Goal: Information Seeking & Learning: Learn about a topic

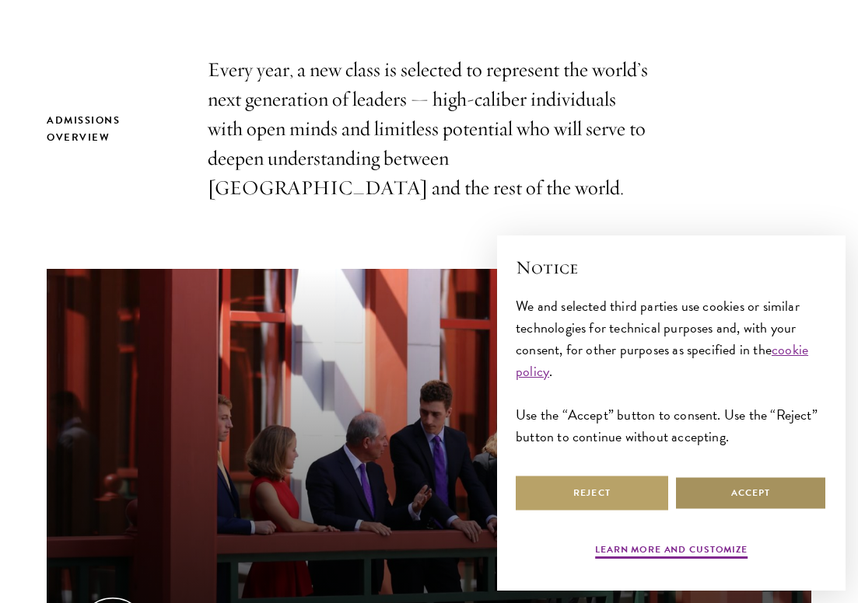
click at [705, 488] on button "Accept" at bounding box center [750, 493] width 152 height 35
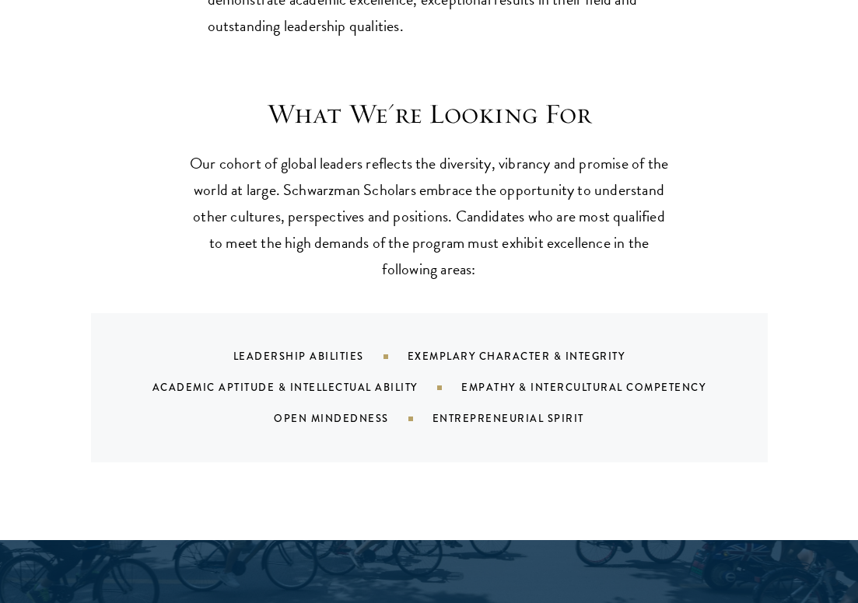
scroll to position [1344, 0]
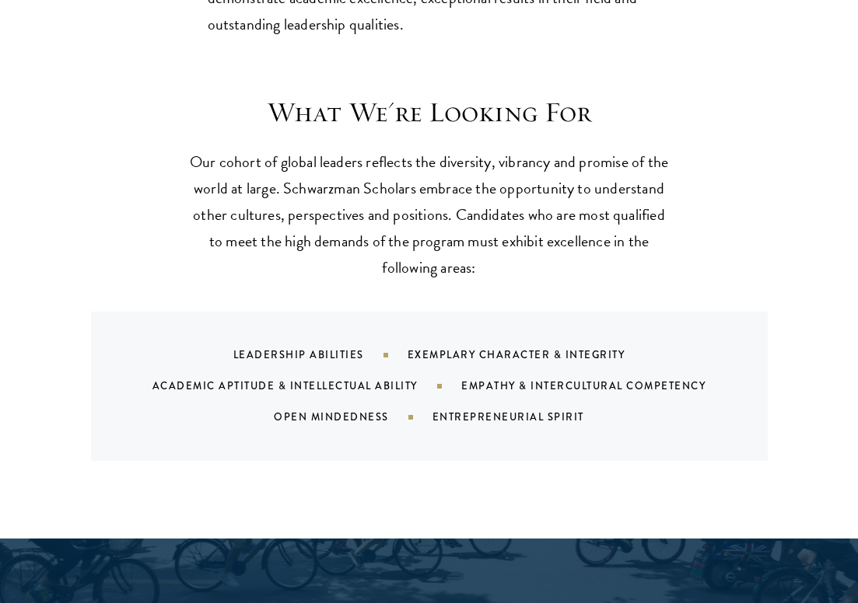
click at [538, 393] on div "Empathy & Intercultural Competency" at bounding box center [602, 386] width 283 height 15
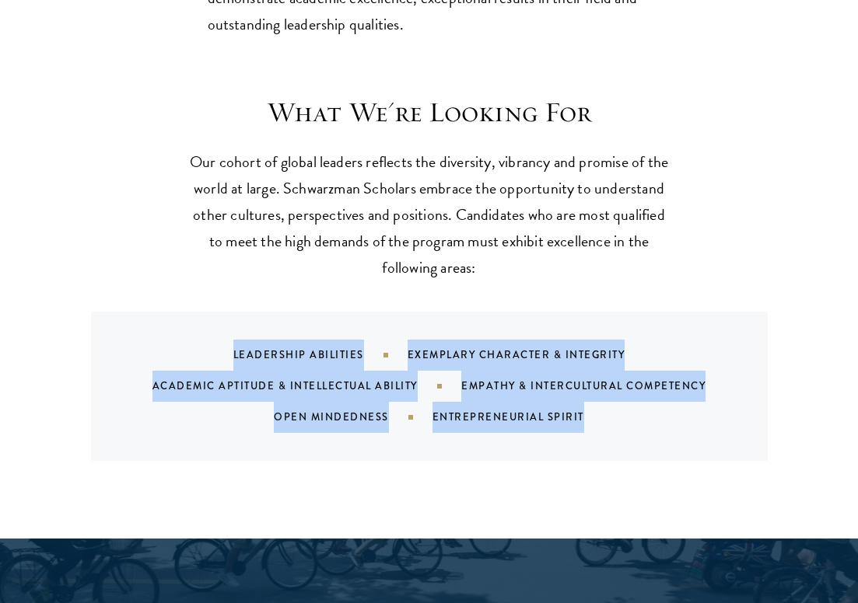
click at [538, 393] on div "Empathy & Intercultural Competency" at bounding box center [602, 386] width 283 height 15
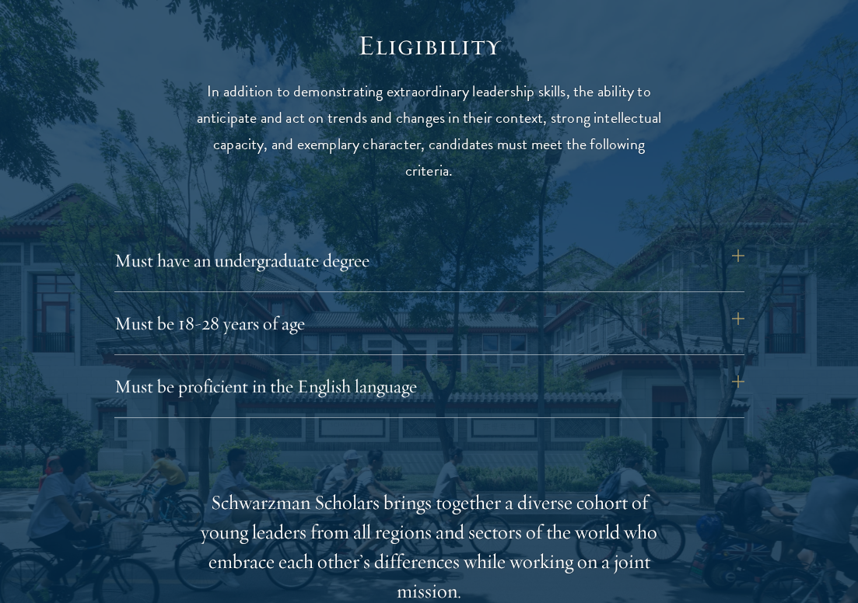
scroll to position [2086, 0]
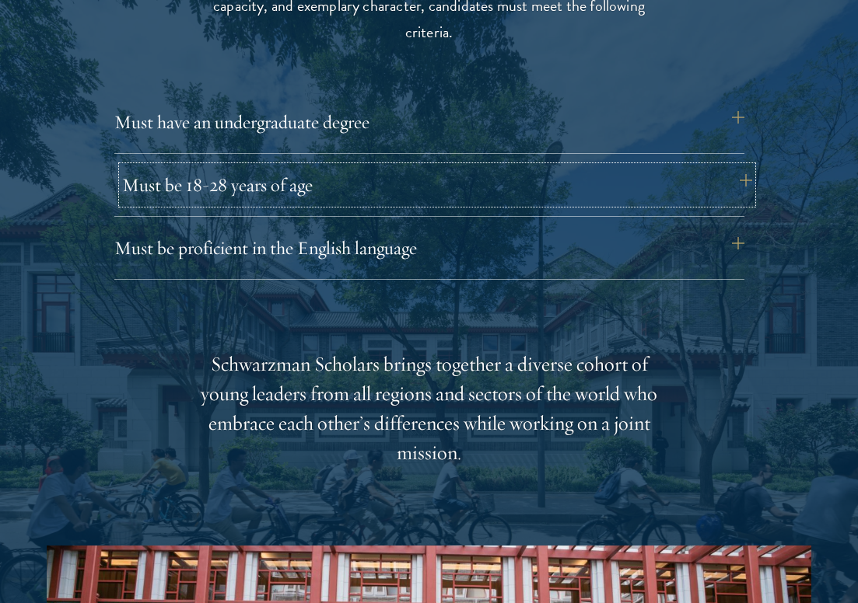
click at [491, 184] on button "Must be 18-28 years of age" at bounding box center [437, 184] width 630 height 37
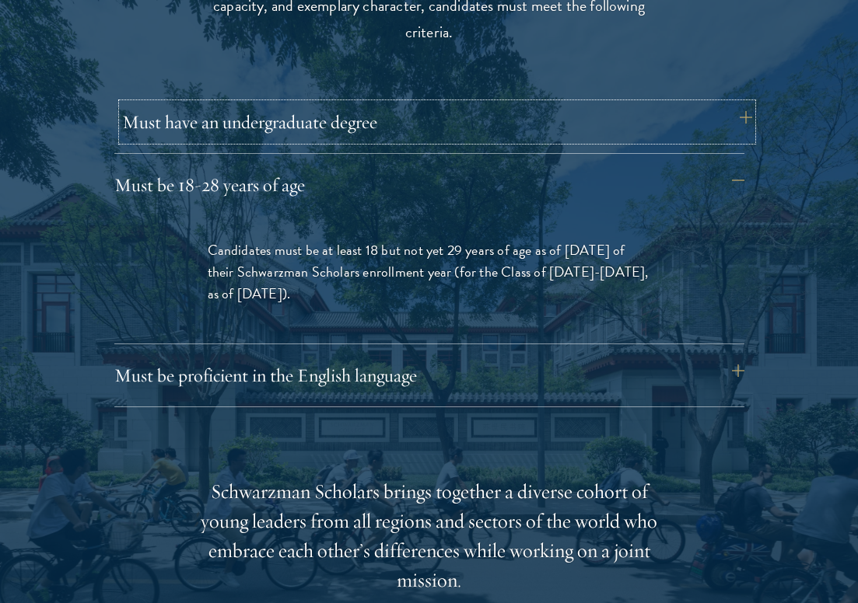
click at [490, 114] on button "Must have an undergraduate degree" at bounding box center [437, 121] width 630 height 37
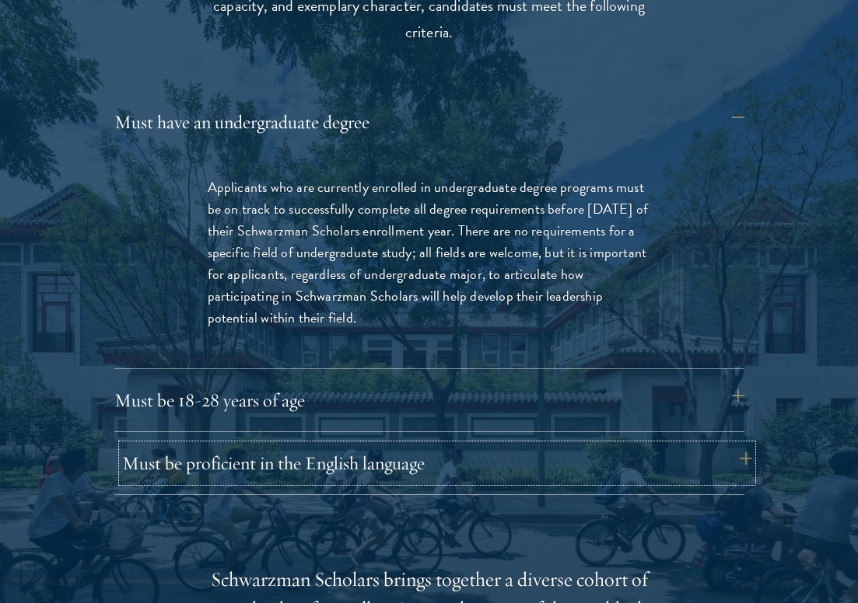
click at [458, 463] on button "Must be proficient in the English language" at bounding box center [437, 463] width 630 height 37
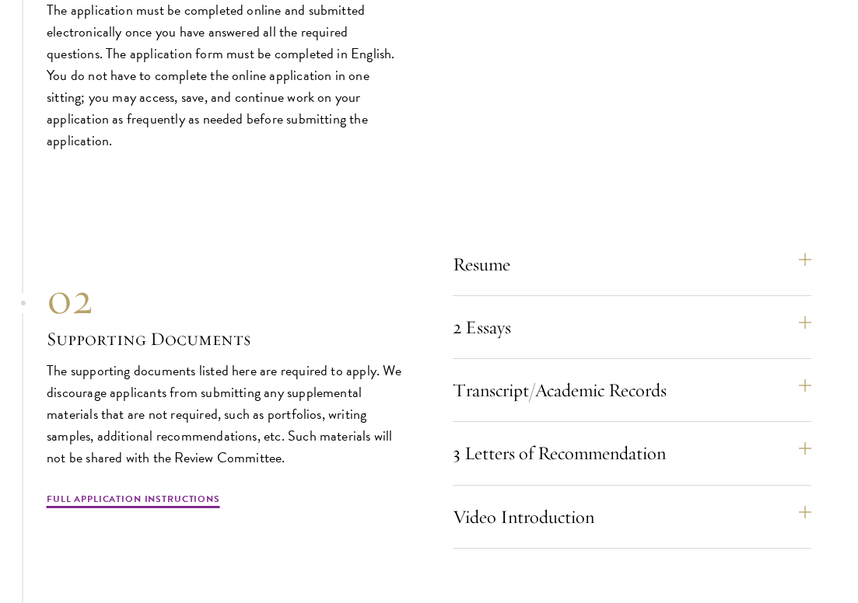
scroll to position [4863, 0]
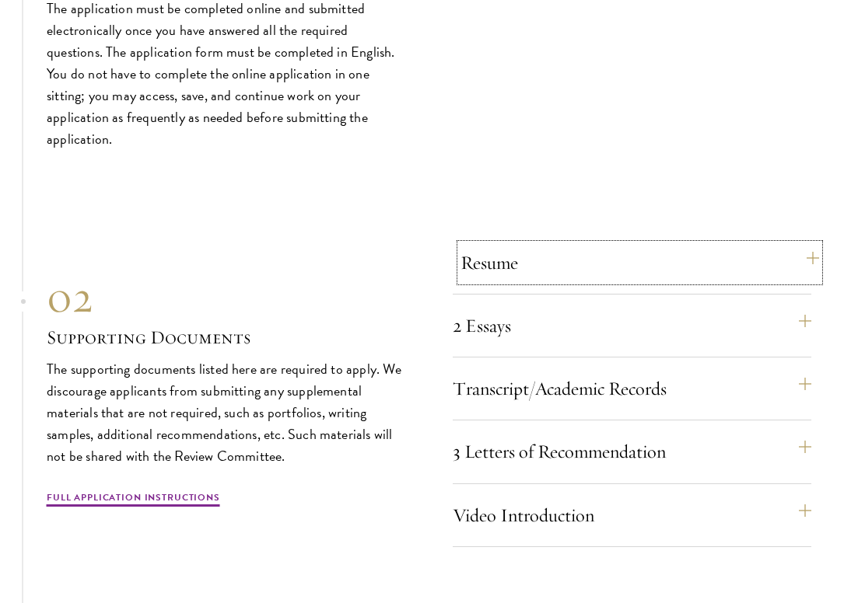
click at [589, 257] on button "Resume" at bounding box center [639, 262] width 359 height 37
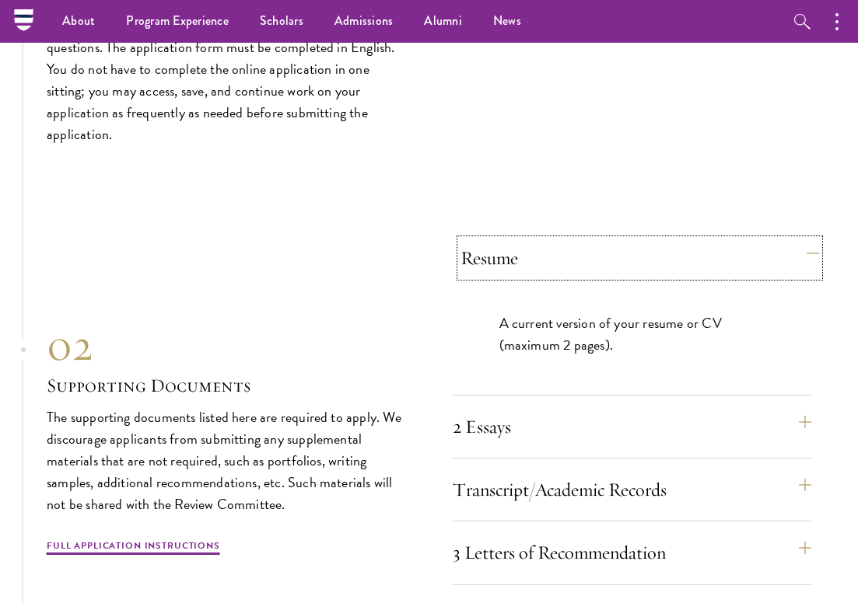
scroll to position [4460, 0]
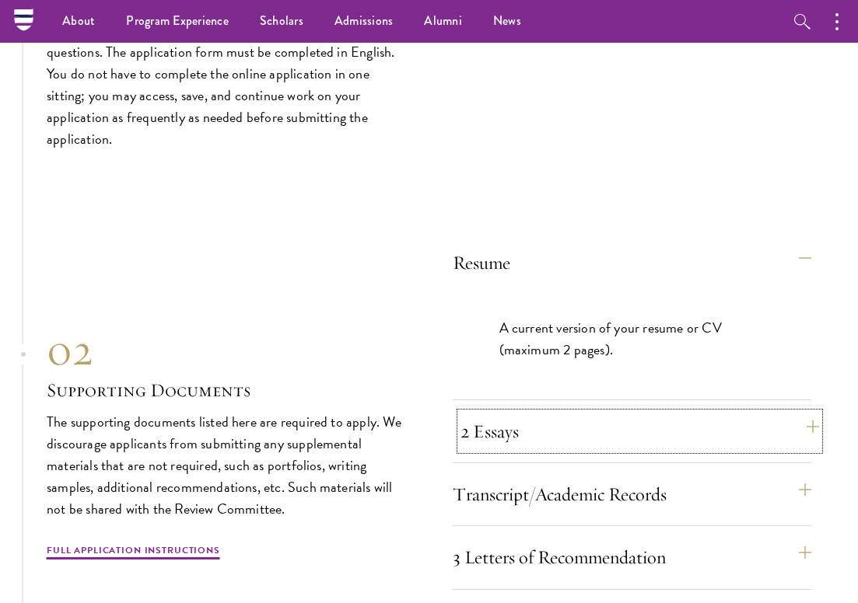
click at [572, 418] on button "2 Essays" at bounding box center [639, 431] width 359 height 37
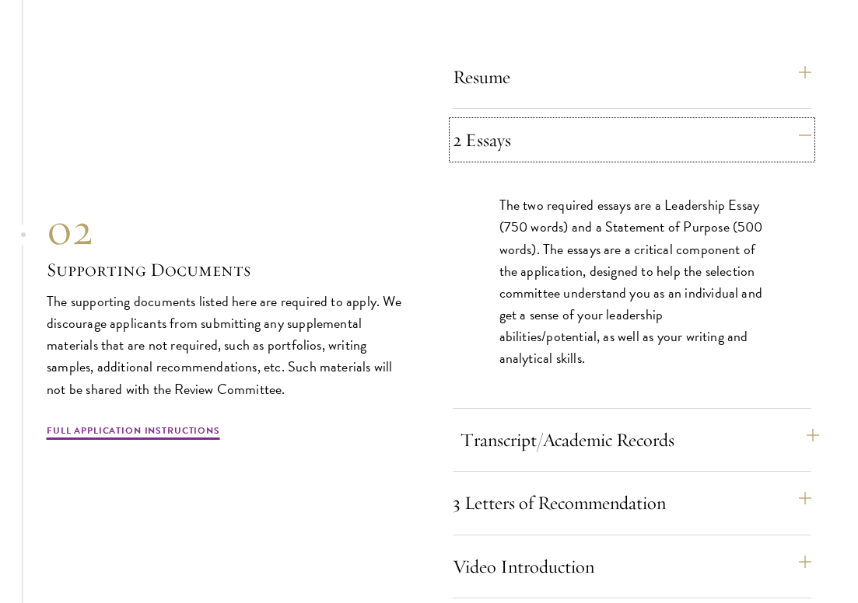
scroll to position [4667, 0]
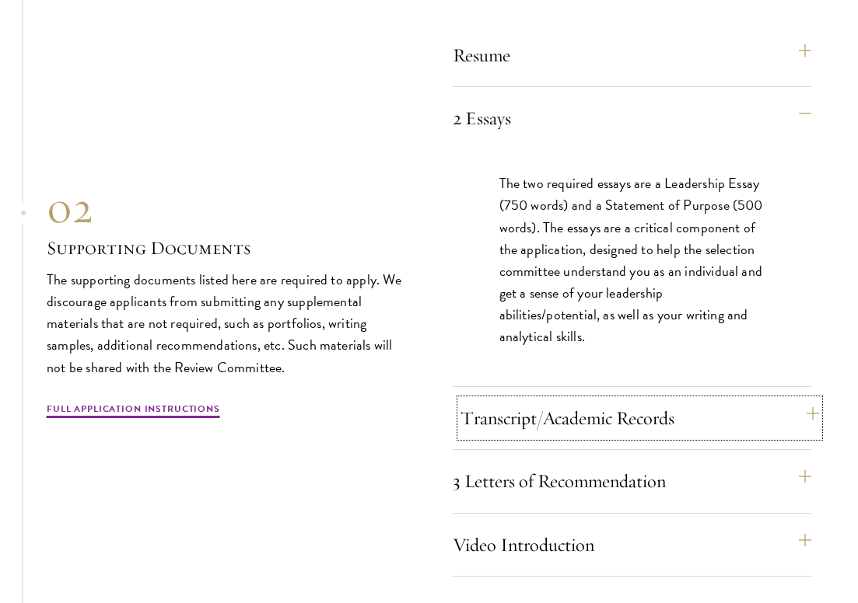
click at [576, 400] on button "Transcript/Academic Records" at bounding box center [639, 418] width 359 height 37
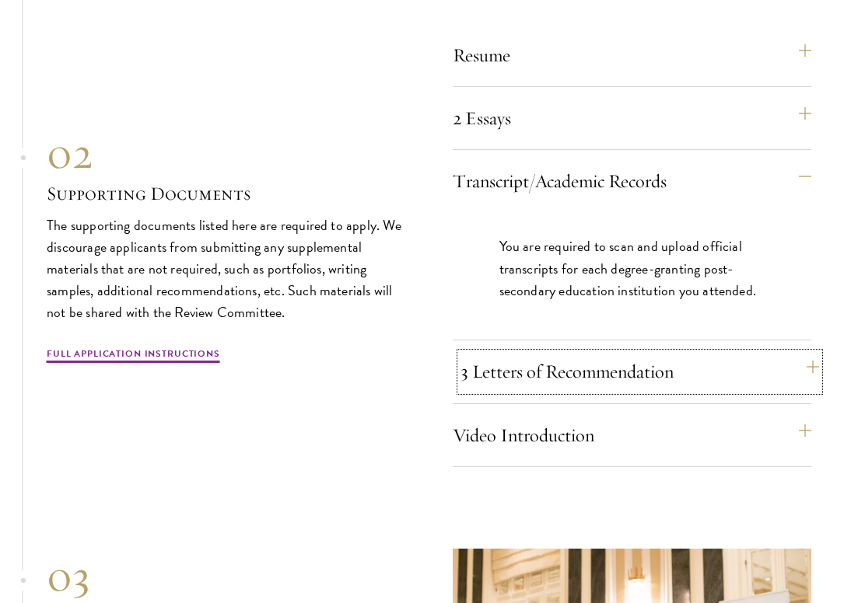
click at [580, 358] on button "3 Letters of Recommendation" at bounding box center [639, 371] width 359 height 37
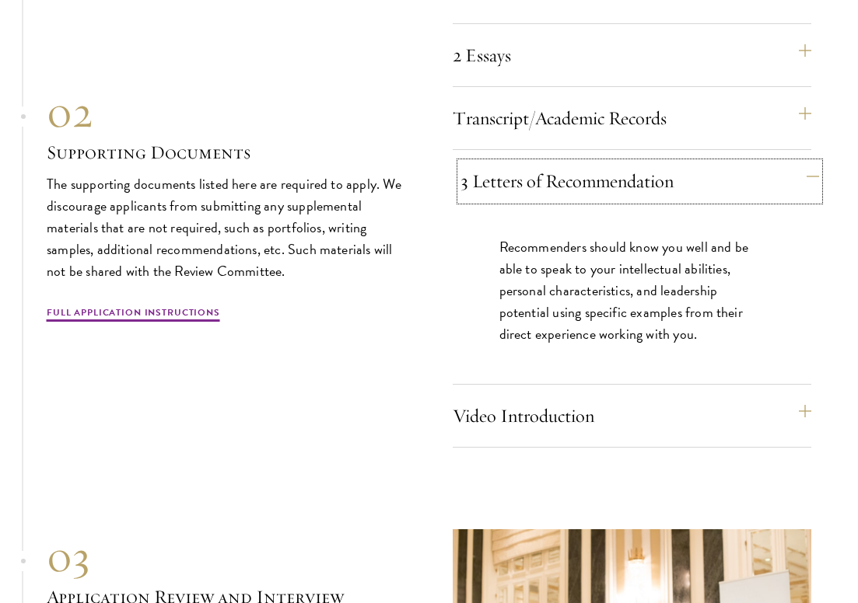
scroll to position [4740, 0]
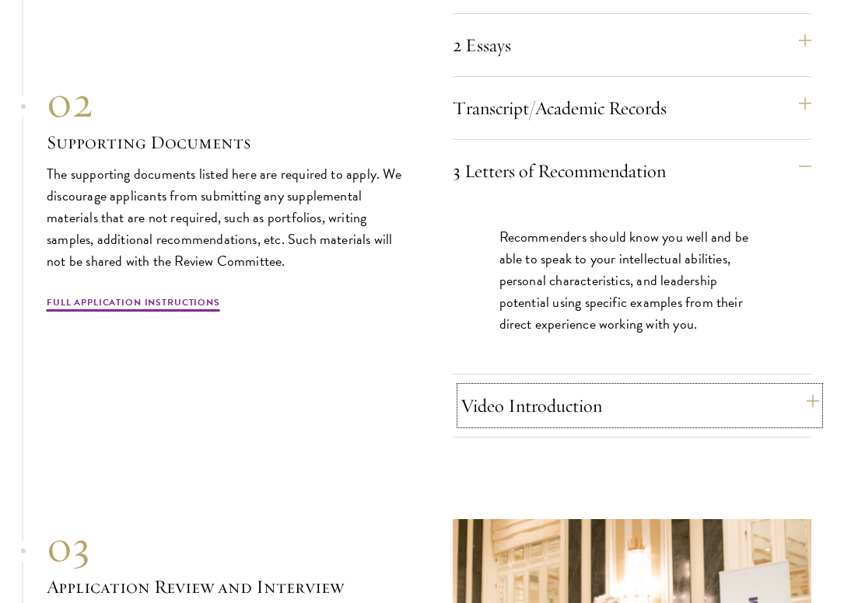
click at [575, 387] on button "Video Introduction" at bounding box center [639, 405] width 359 height 37
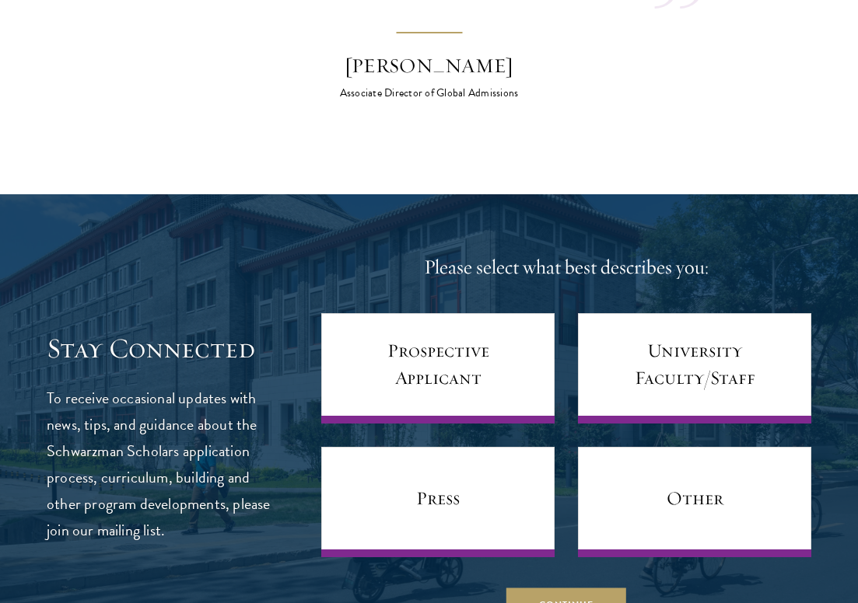
scroll to position [5864, 0]
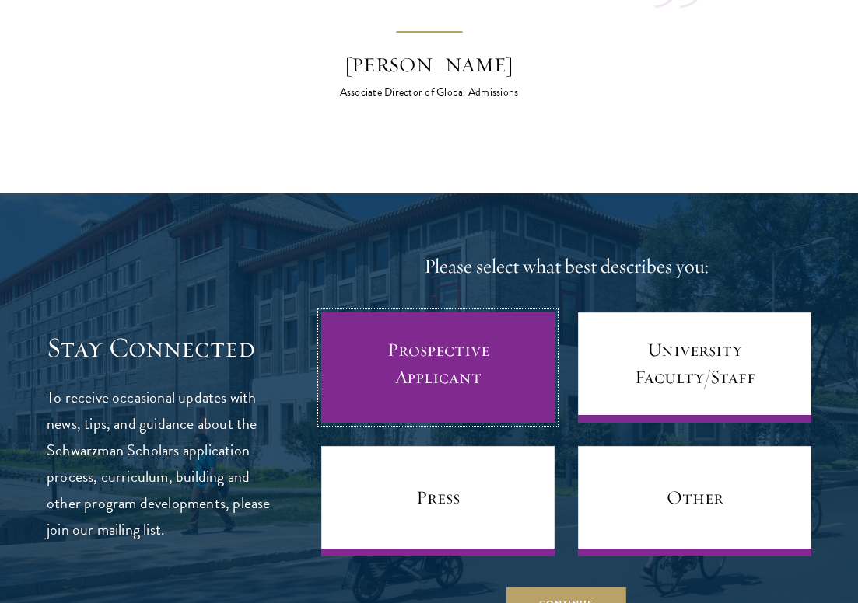
click at [405, 337] on link "Prospective Applicant" at bounding box center [437, 368] width 233 height 110
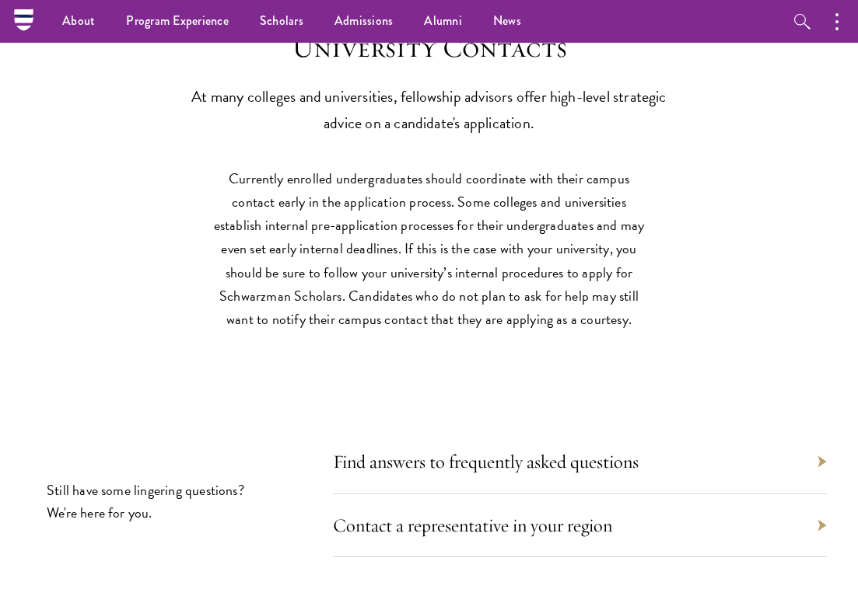
scroll to position [6554, 0]
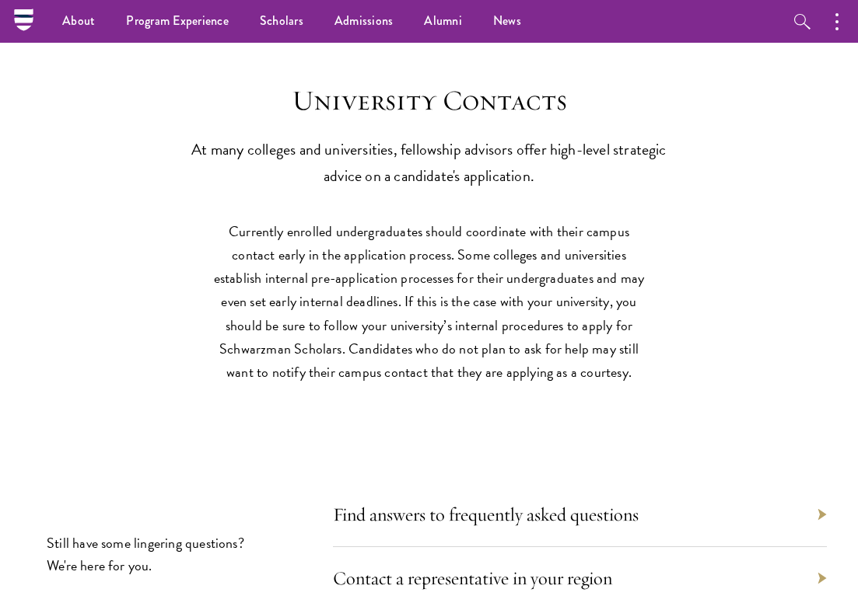
click at [376, 305] on p "Currently enrolled undergraduates should coordinate with their campus contact e…" at bounding box center [429, 301] width 443 height 163
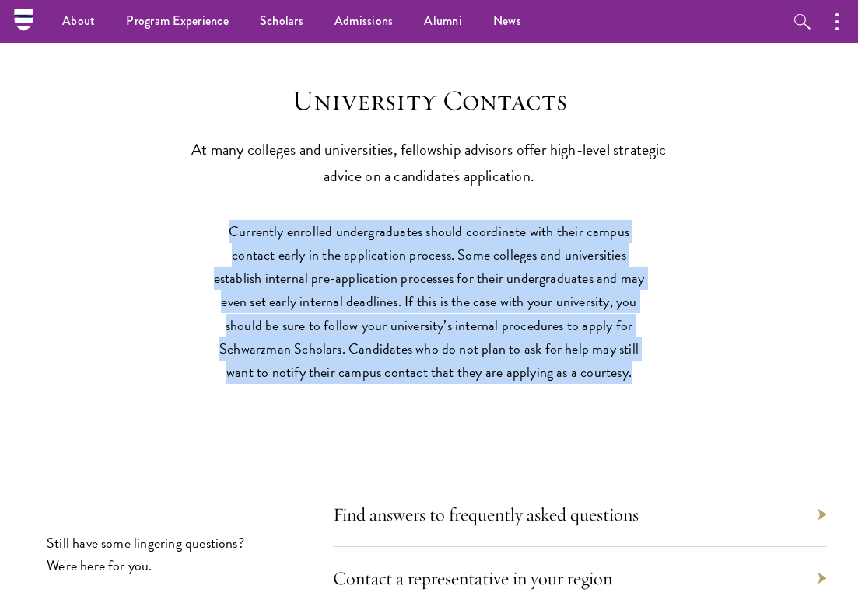
click at [376, 305] on p "Currently enrolled undergraduates should coordinate with their campus contact e…" at bounding box center [429, 301] width 443 height 163
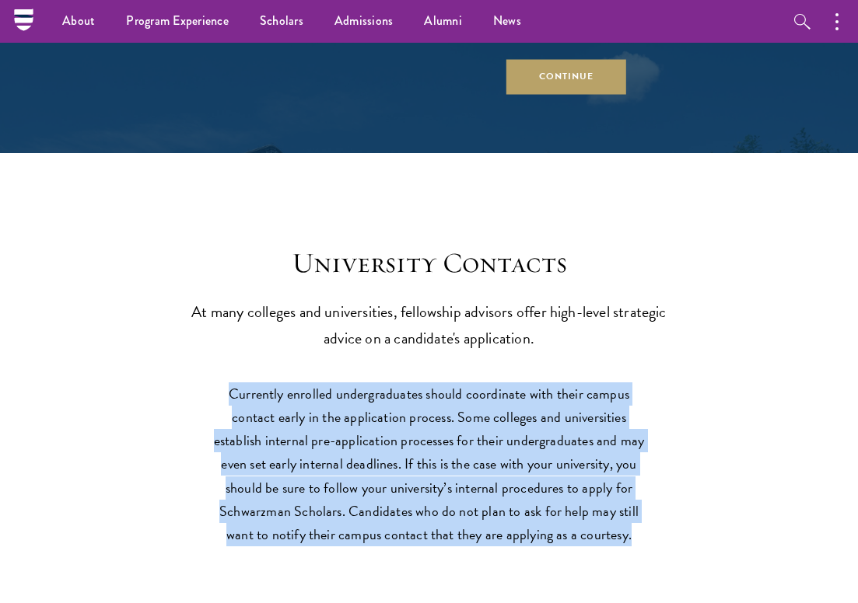
scroll to position [6377, 0]
